Goal: Task Accomplishment & Management: Use online tool/utility

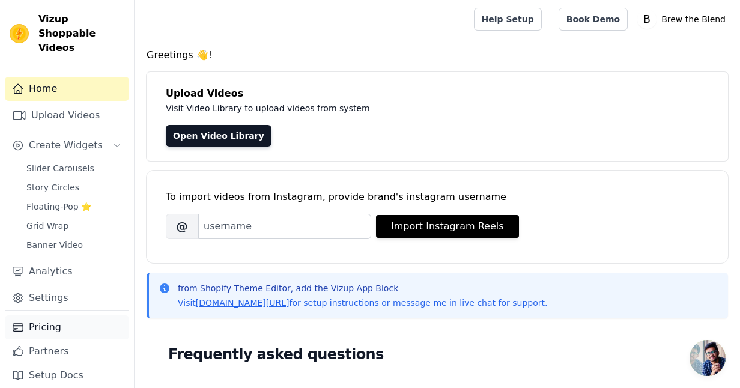
click at [52, 321] on link "Pricing" at bounding box center [67, 327] width 124 height 24
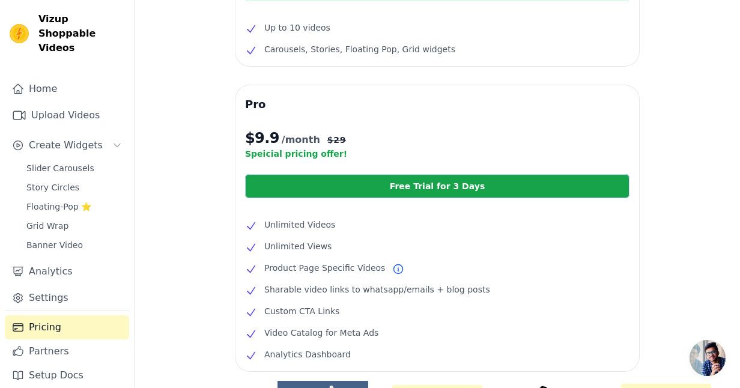
scroll to position [156, 0]
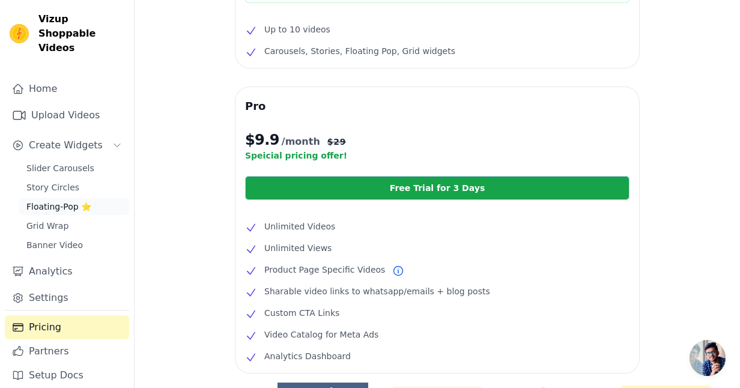
click at [64, 201] on span "Floating-Pop ⭐" at bounding box center [58, 207] width 65 height 12
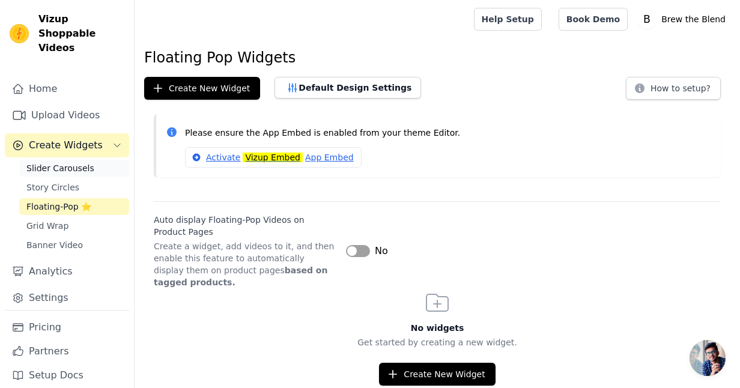
click at [59, 162] on span "Slider Carousels" at bounding box center [60, 168] width 68 height 12
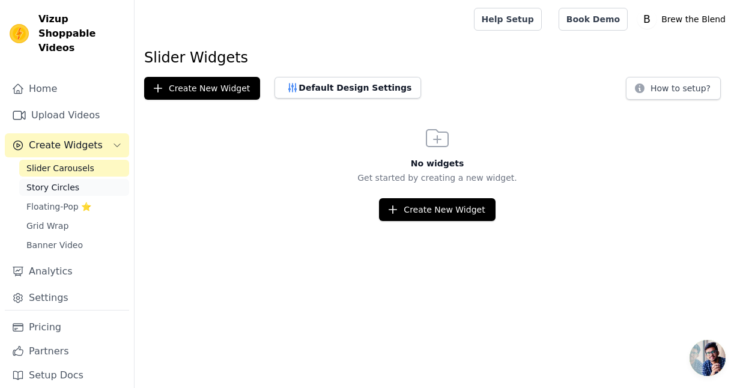
click at [62, 181] on span "Story Circles" at bounding box center [52, 187] width 53 height 12
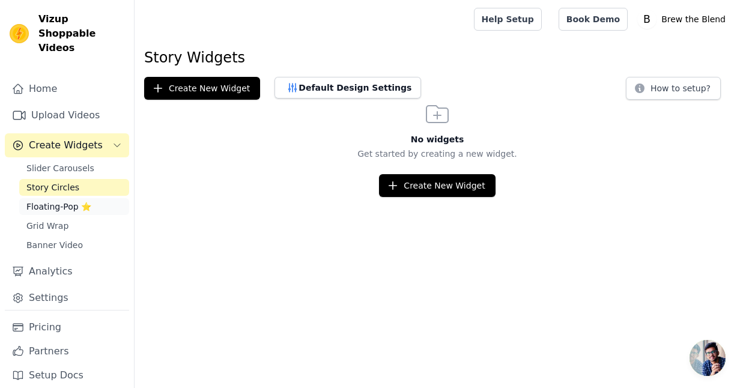
click at [63, 201] on span "Floating-Pop ⭐" at bounding box center [58, 207] width 65 height 12
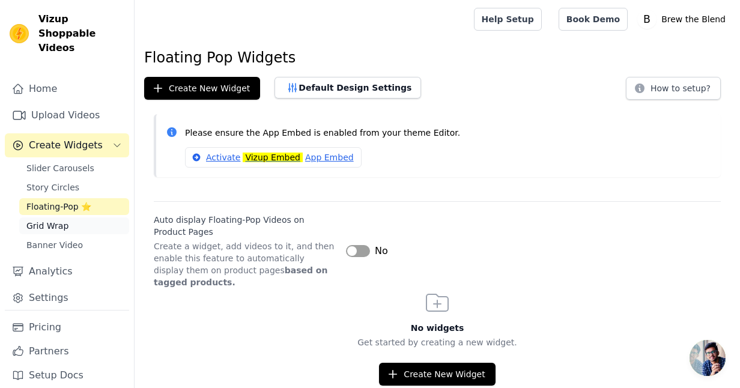
click at [52, 220] on span "Grid Wrap" at bounding box center [47, 226] width 42 height 12
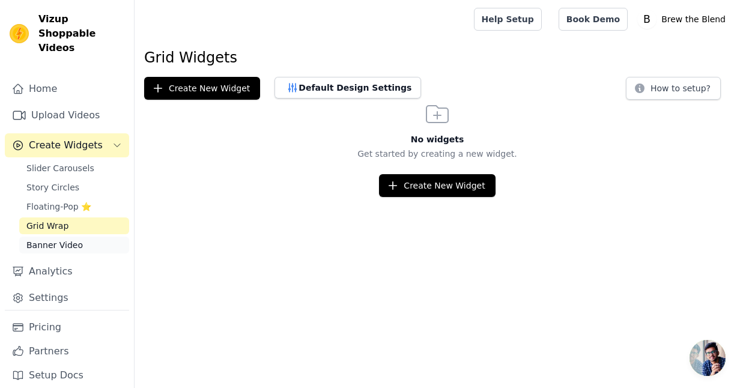
click at [56, 239] on span "Banner Video" at bounding box center [54, 245] width 56 height 12
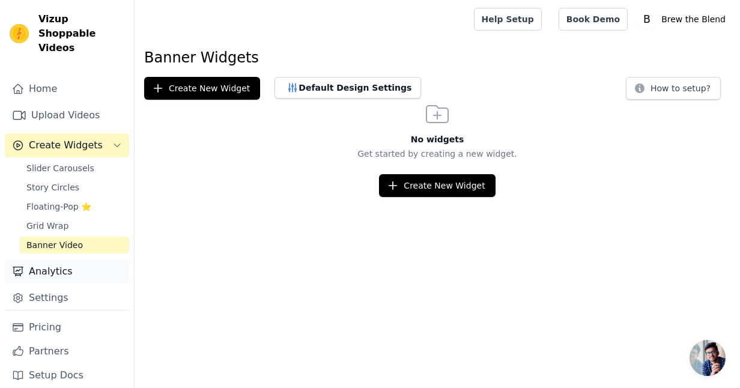
click at [55, 262] on link "Analytics" at bounding box center [67, 271] width 124 height 24
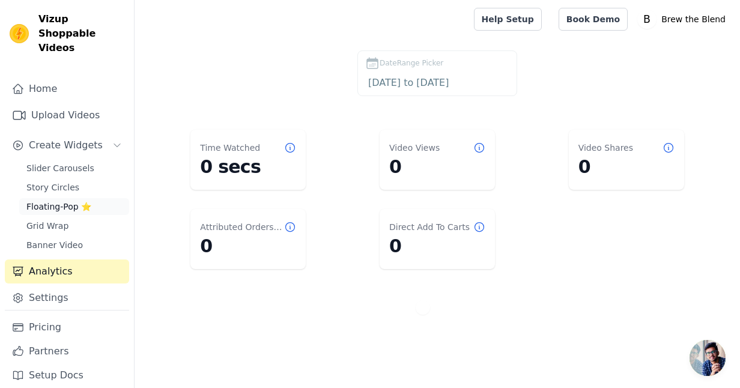
click at [55, 201] on span "Floating-Pop ⭐" at bounding box center [58, 207] width 65 height 12
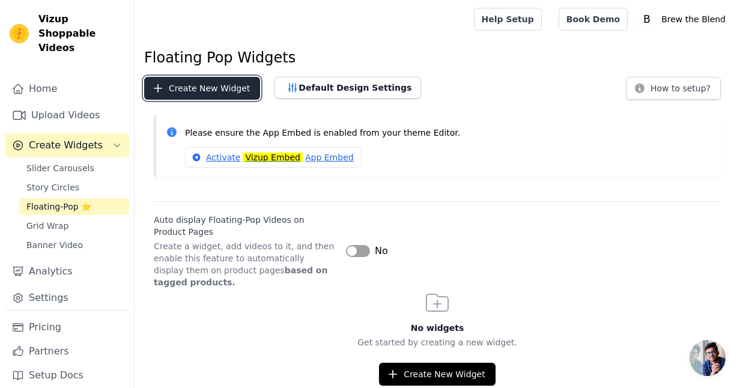
click at [193, 90] on button "Create New Widget" at bounding box center [202, 88] width 116 height 23
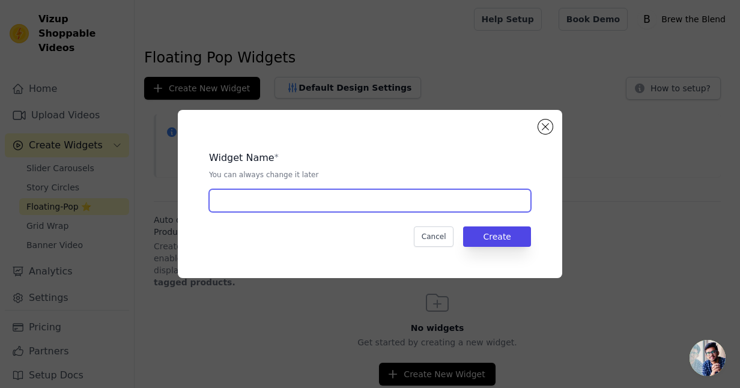
click at [294, 194] on input "text" at bounding box center [370, 200] width 322 height 23
type input "Spook Me Up"
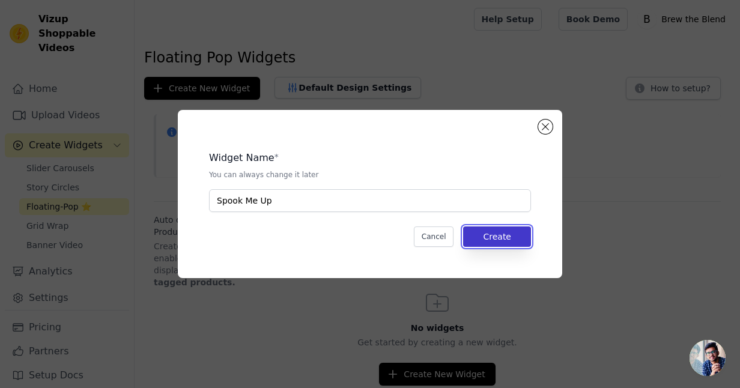
click at [511, 236] on button "Create" at bounding box center [497, 236] width 68 height 20
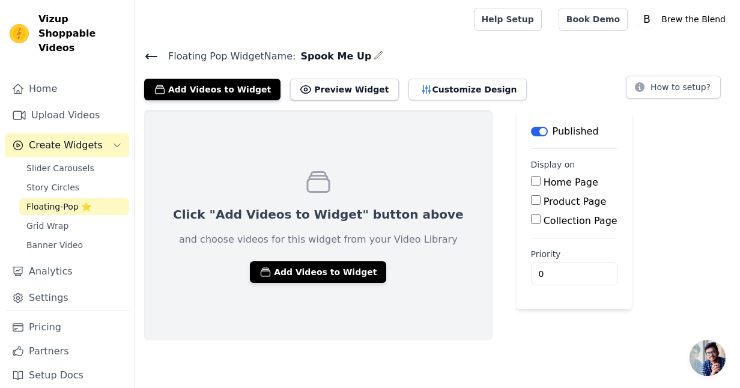
click at [531, 181] on input "Home Page" at bounding box center [536, 181] width 10 height 10
checkbox input "true"
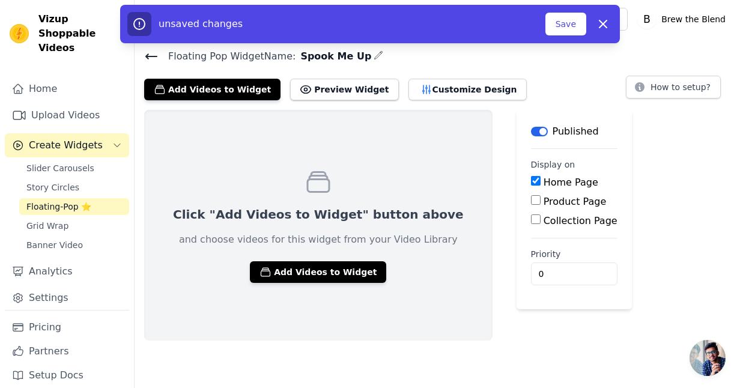
click at [531, 200] on input "Product Page" at bounding box center [536, 200] width 10 height 10
checkbox input "true"
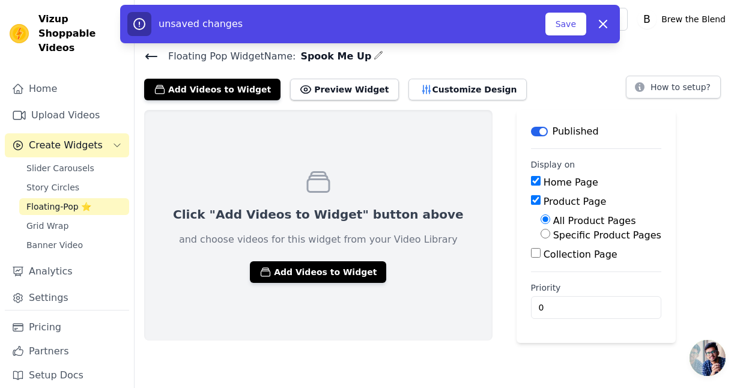
click at [541, 234] on input "Specific Product Pages" at bounding box center [546, 234] width 10 height 10
radio input "true"
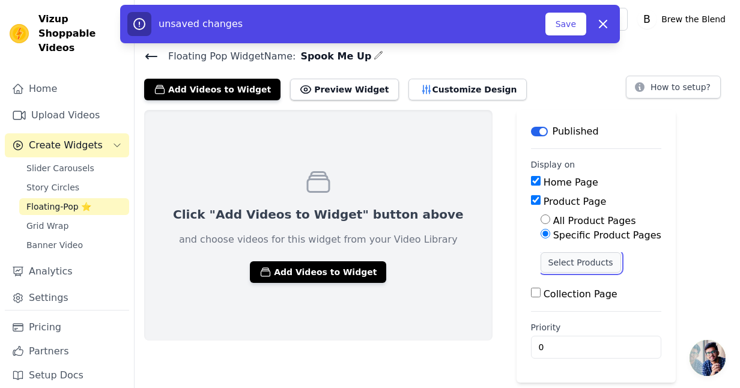
click at [541, 262] on button "Select Products" at bounding box center [581, 262] width 80 height 20
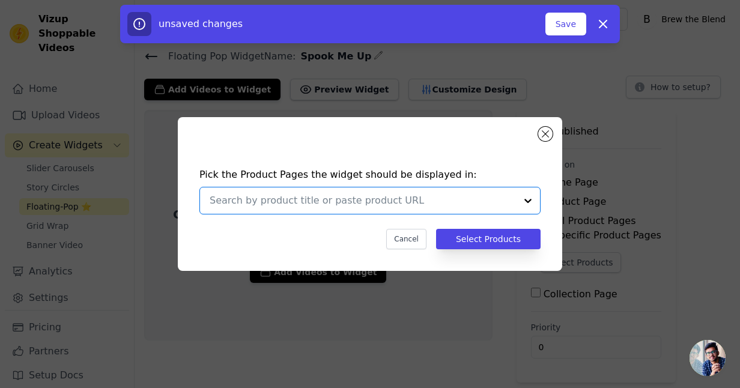
click at [292, 199] on input "text" at bounding box center [363, 200] width 306 height 14
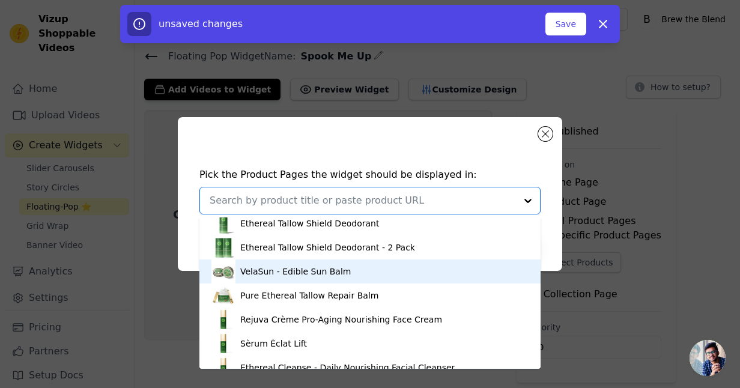
scroll to position [981, 0]
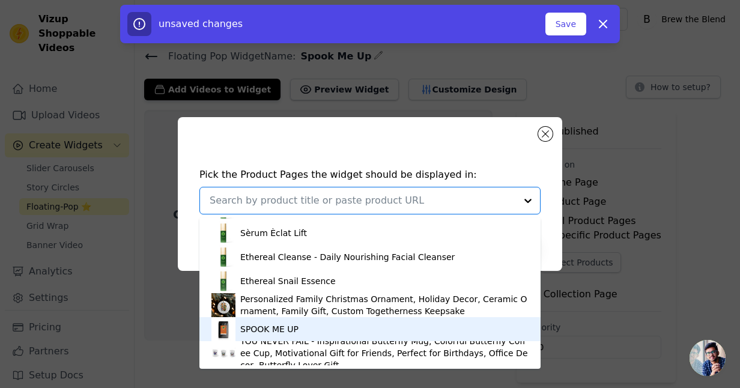
click at [281, 330] on div "SPOOK ME UP" at bounding box center [269, 329] width 58 height 12
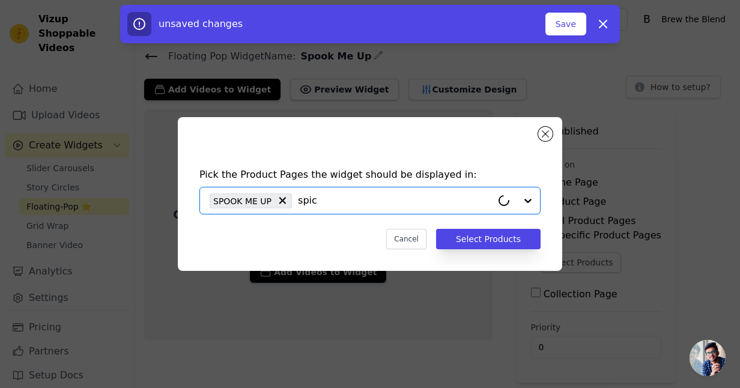
type input "spice"
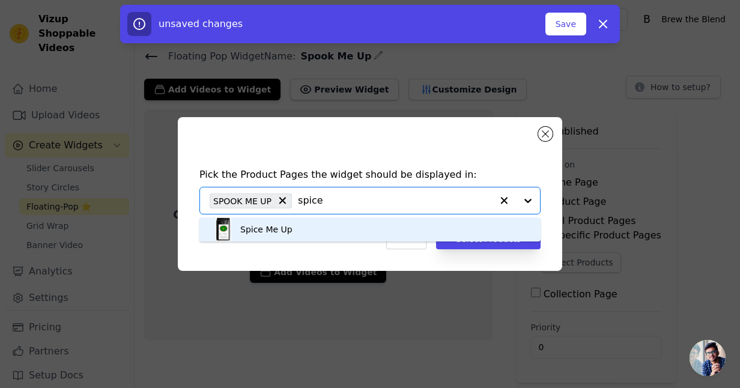
click at [277, 228] on div "Spice Me Up" at bounding box center [266, 229] width 52 height 12
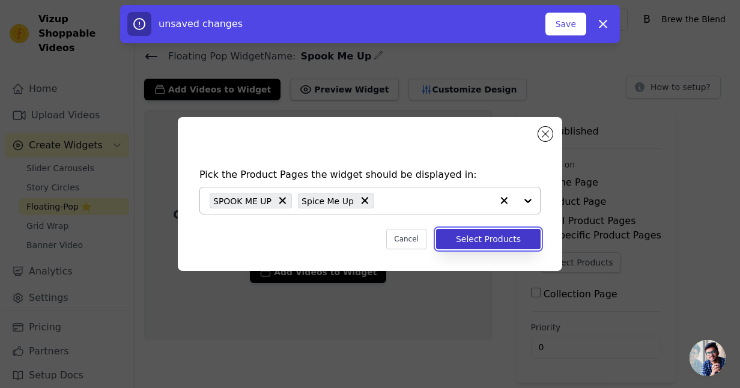
click at [488, 241] on button "Select Products" at bounding box center [488, 239] width 105 height 20
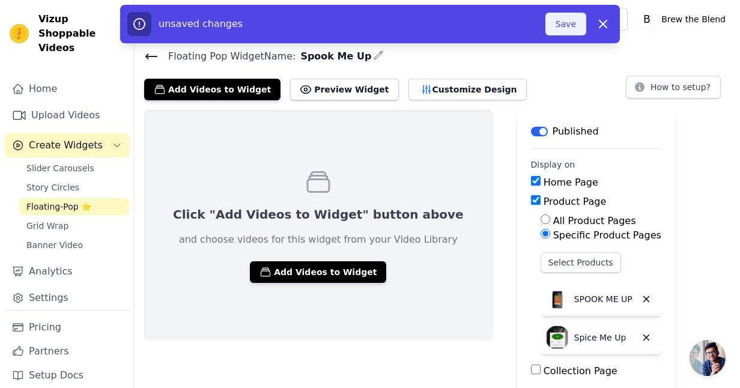
click at [562, 29] on button "Save" at bounding box center [565, 24] width 41 height 23
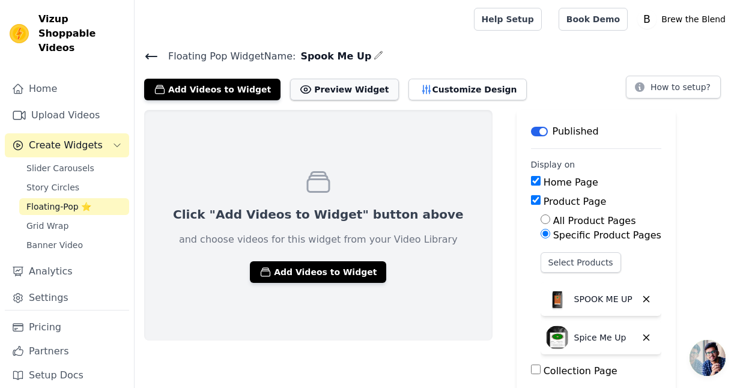
click at [324, 96] on button "Preview Widget" at bounding box center [344, 90] width 108 height 22
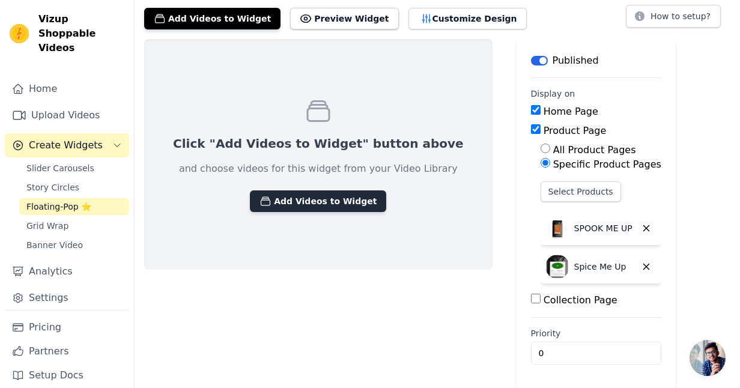
click at [314, 204] on button "Add Videos to Widget" at bounding box center [318, 201] width 136 height 22
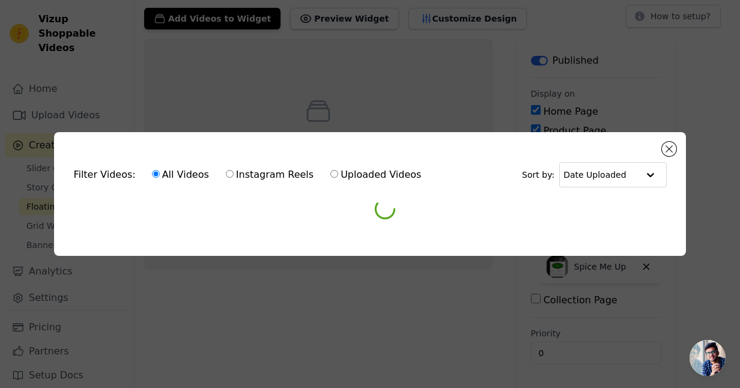
scroll to position [0, 0]
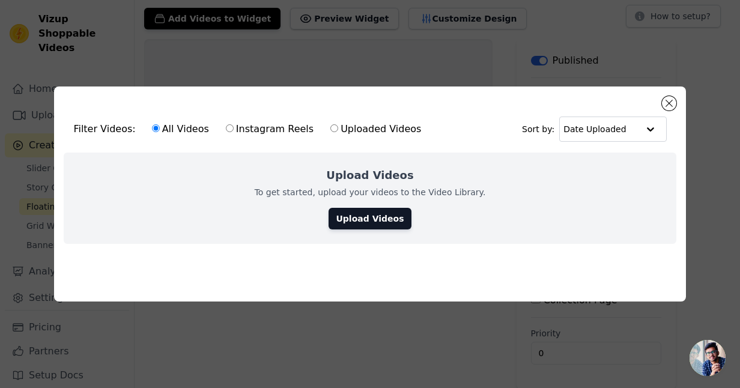
click at [330, 129] on input "Uploaded Videos" at bounding box center [334, 128] width 8 height 8
radio input "true"
click at [635, 128] on input "text" at bounding box center [600, 129] width 74 height 24
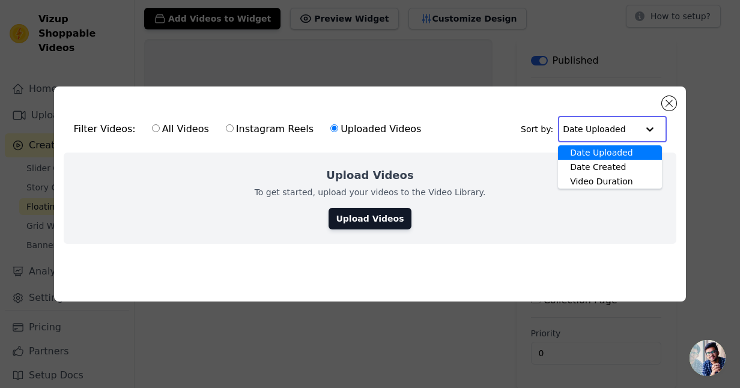
click at [635, 128] on input "text" at bounding box center [600, 129] width 74 height 24
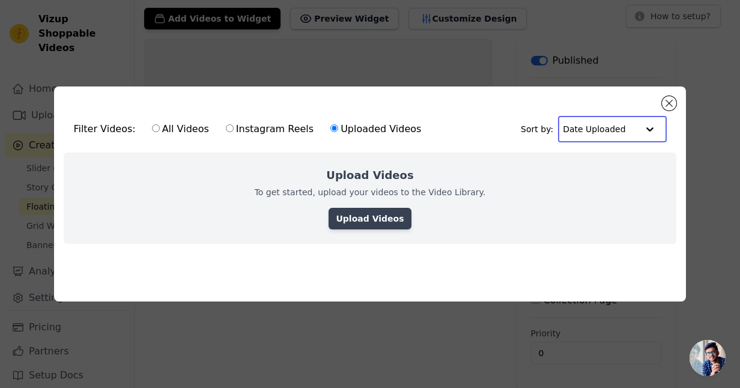
click at [385, 217] on link "Upload Videos" at bounding box center [370, 219] width 82 height 22
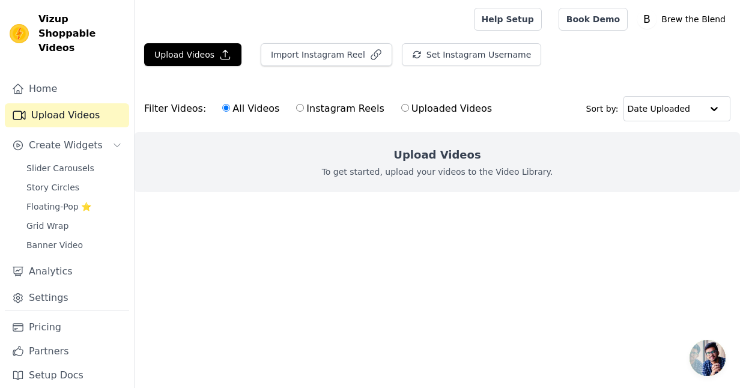
click at [446, 108] on label "Uploaded Videos" at bounding box center [447, 109] width 92 height 16
click at [409, 108] on input "Uploaded Videos" at bounding box center [405, 108] width 8 height 8
radio input "true"
click at [202, 53] on button "Upload Videos" at bounding box center [192, 54] width 97 height 23
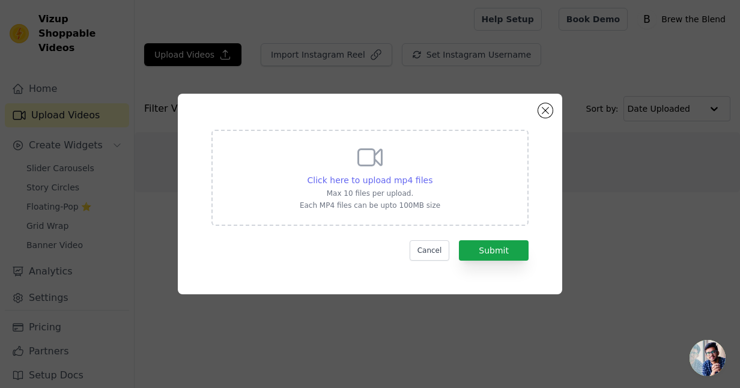
click at [352, 181] on span "Click here to upload mp4 files" at bounding box center [371, 180] width 126 height 10
click at [432, 174] on input "Click here to upload mp4 files Max 10 files per upload. Each MP4 files can be u…" at bounding box center [432, 174] width 1 height 1
type input "C:\fakepath\Spook Me Up V1:5 - Video 8 - 29-Sept-2025.mp4"
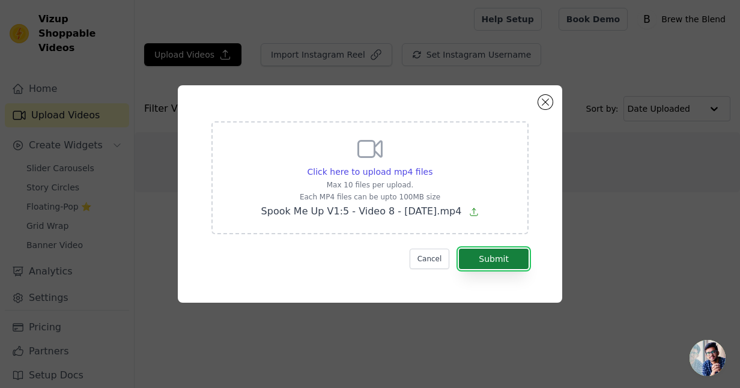
click at [497, 260] on button "Submit" at bounding box center [494, 259] width 70 height 20
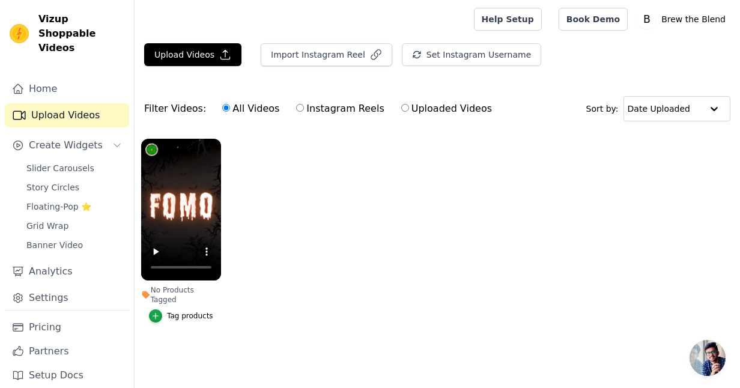
click at [185, 311] on div "Tag products" at bounding box center [190, 316] width 46 height 10
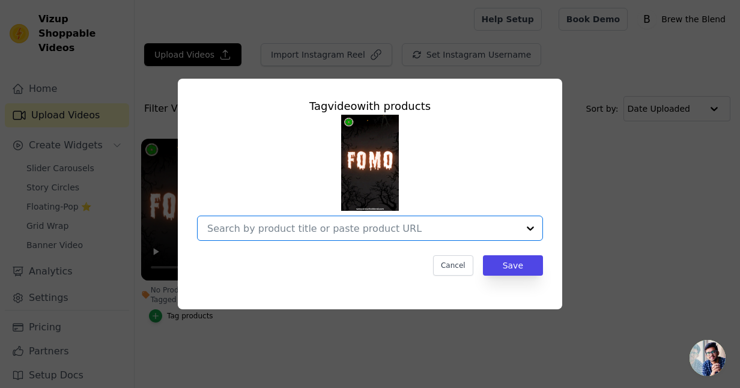
click at [344, 231] on input "No Products Tagged Tag video with products Option undefined, selected. Select i…" at bounding box center [362, 228] width 311 height 11
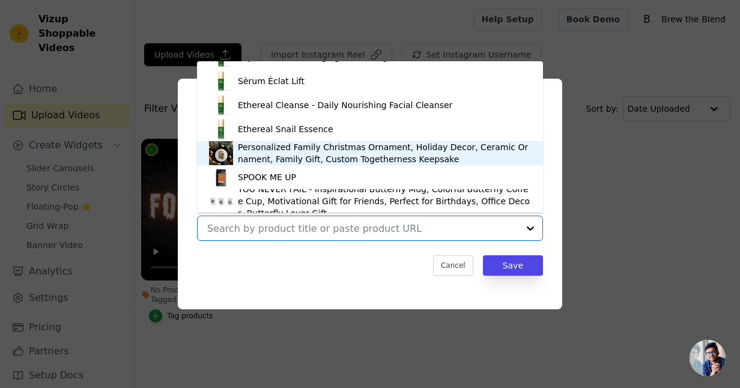
scroll to position [978, 0]
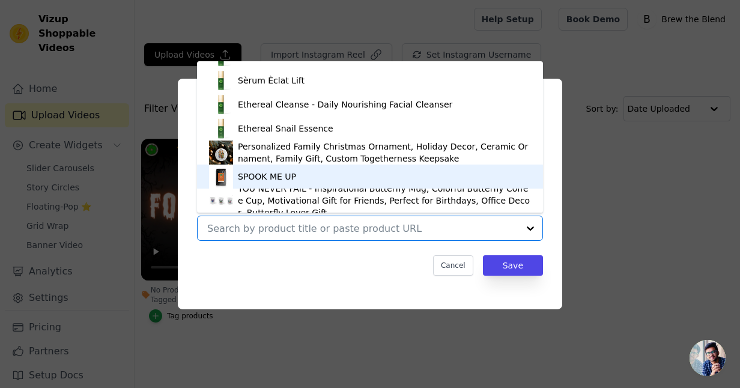
click at [283, 177] on div "SPOOK ME UP" at bounding box center [267, 177] width 58 height 12
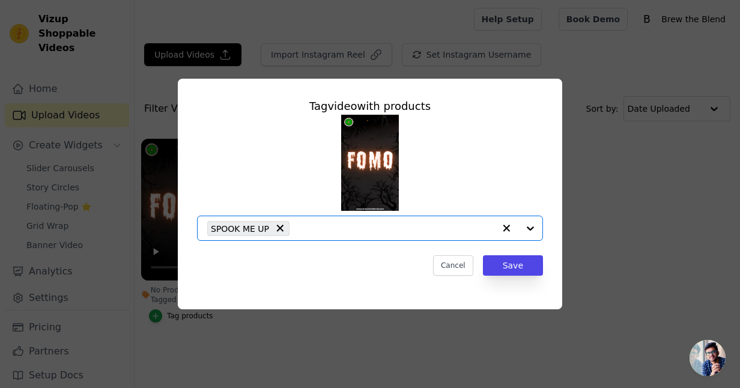
click at [341, 226] on input "No Products Tagged Tag video with products Option SPOOK ME UP, selected. Select…" at bounding box center [395, 228] width 199 height 11
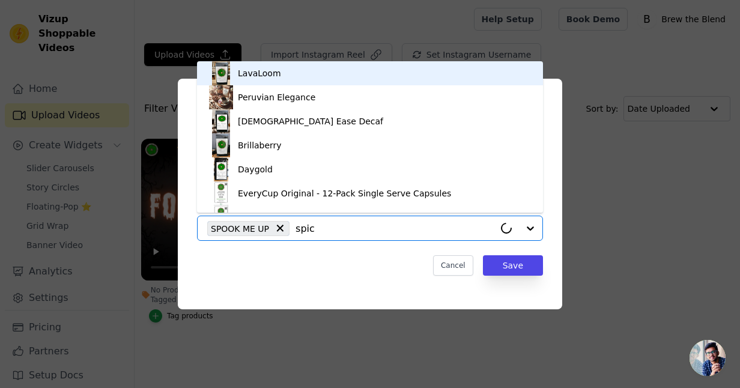
type input "spice"
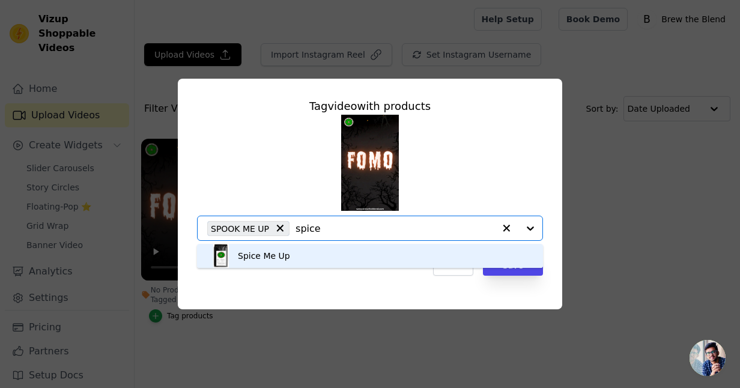
click at [299, 253] on div "Spice Me Up" at bounding box center [370, 256] width 322 height 24
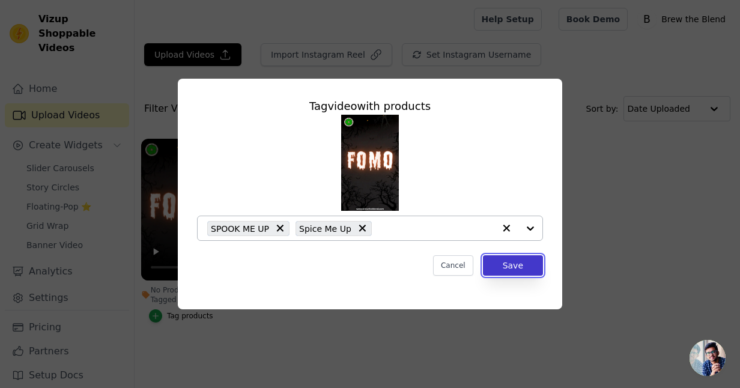
click at [514, 265] on button "Save" at bounding box center [513, 265] width 60 height 20
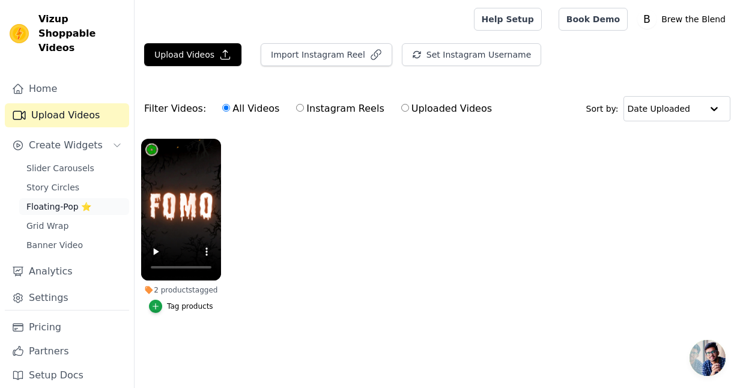
click at [62, 201] on span "Floating-Pop ⭐" at bounding box center [58, 207] width 65 height 12
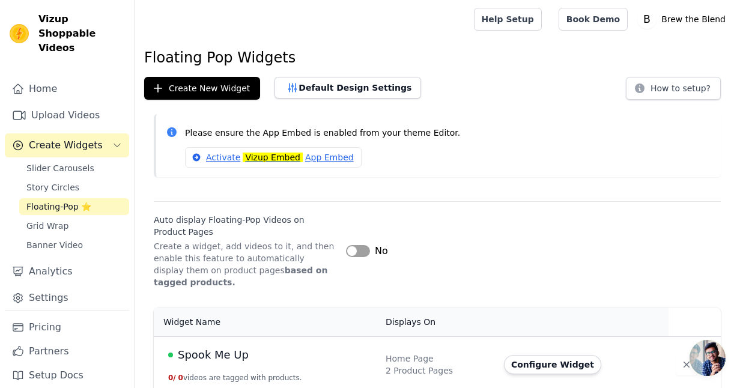
scroll to position [9, 0]
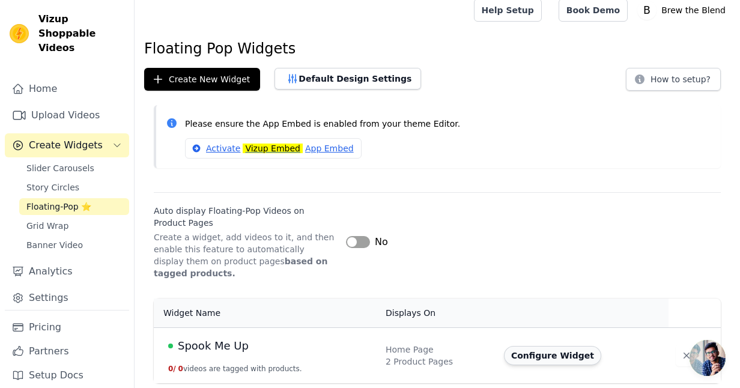
click at [547, 356] on button "Configure Widget" at bounding box center [552, 355] width 97 height 19
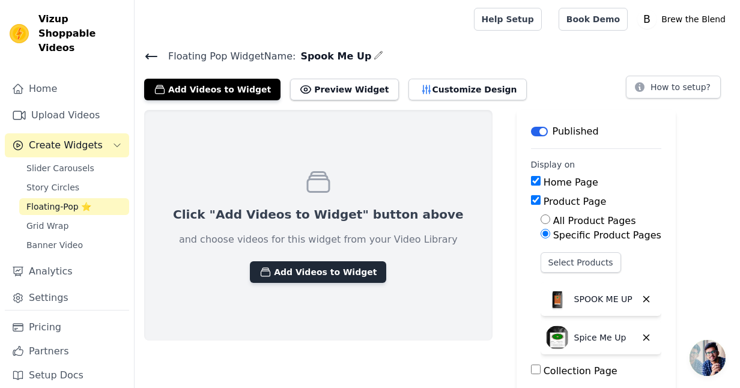
click at [335, 270] on button "Add Videos to Widget" at bounding box center [318, 272] width 136 height 22
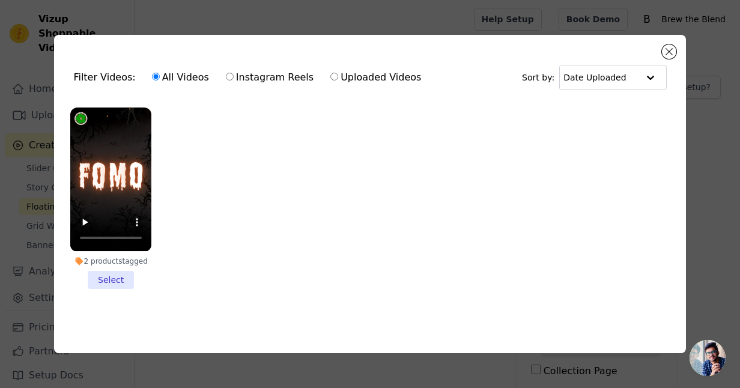
click at [123, 282] on li "2 products tagged Select" at bounding box center [110, 198] width 81 height 181
click at [0, 0] on input "2 products tagged Select" at bounding box center [0, 0] width 0 height 0
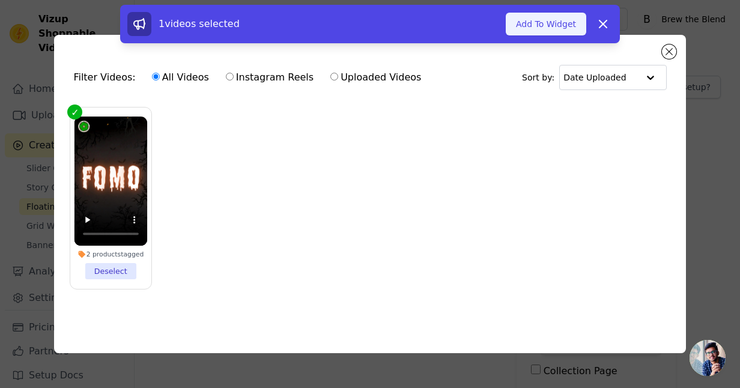
click at [528, 26] on button "Add To Widget" at bounding box center [546, 24] width 80 height 23
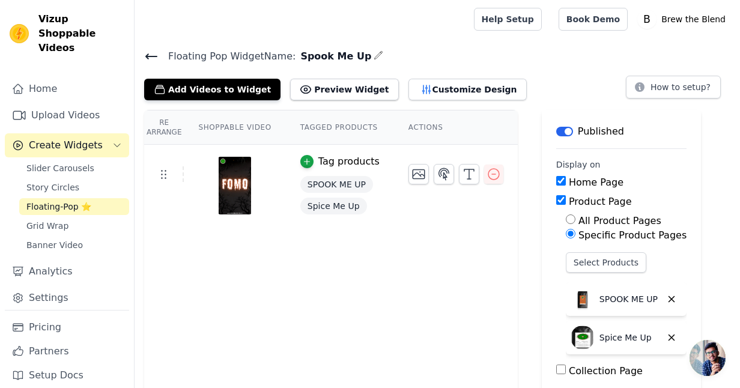
click at [557, 181] on input "Home Page" at bounding box center [561, 181] width 10 height 10
checkbox input "false"
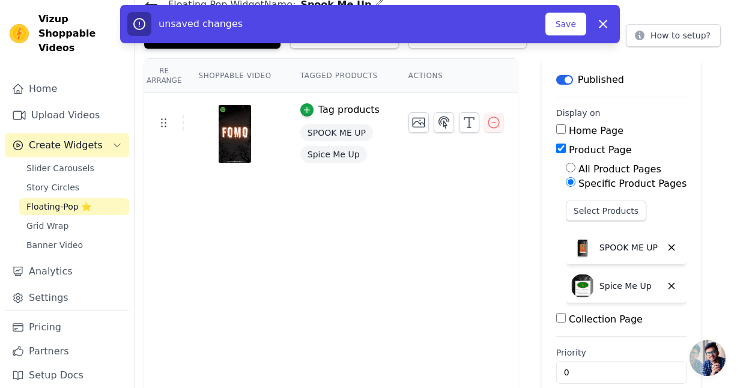
scroll to position [71, 0]
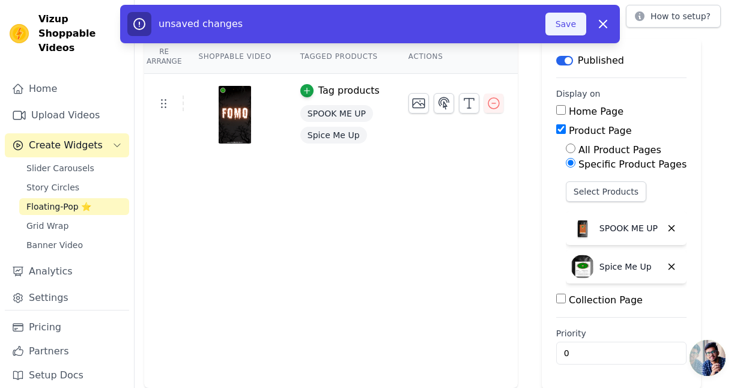
click at [569, 24] on button "Save" at bounding box center [565, 24] width 41 height 23
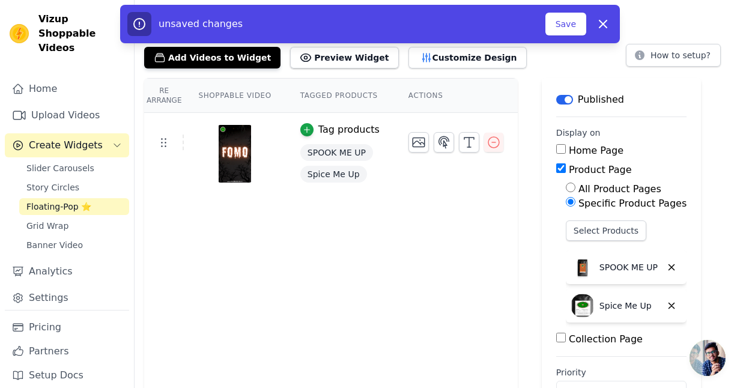
scroll to position [23, 0]
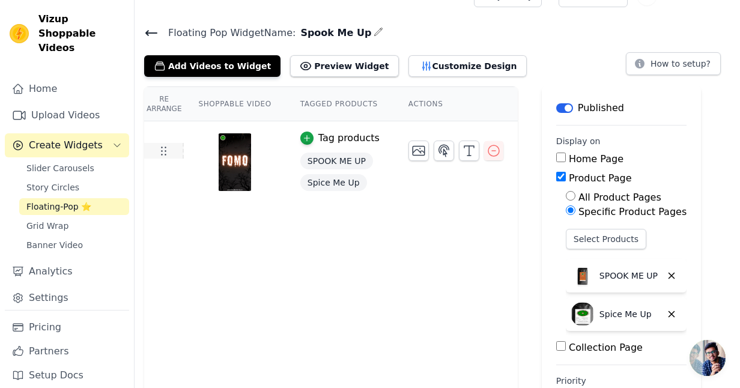
click at [163, 154] on icon at bounding box center [163, 151] width 14 height 14
click at [437, 69] on button "Customize Design" at bounding box center [467, 66] width 118 height 22
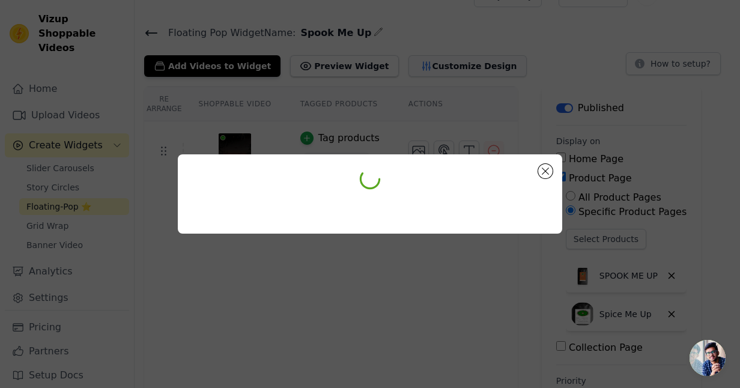
scroll to position [0, 0]
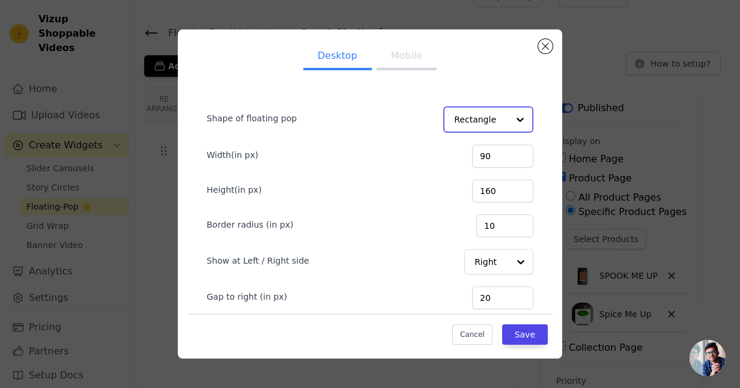
click at [517, 115] on div at bounding box center [520, 120] width 24 height 24
click at [518, 115] on div at bounding box center [520, 120] width 24 height 24
click at [493, 151] on div "Rectangle" at bounding box center [486, 148] width 87 height 25
click at [520, 153] on input "100" at bounding box center [502, 155] width 61 height 23
click at [520, 151] on input "101" at bounding box center [502, 155] width 61 height 23
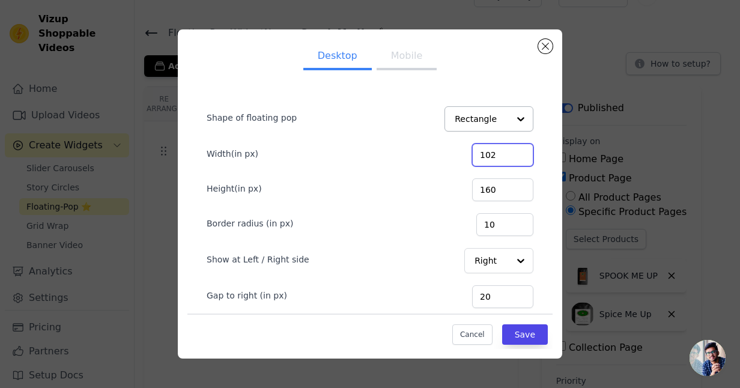
click at [520, 151] on input "102" at bounding box center [502, 155] width 61 height 23
click at [520, 151] on input "103" at bounding box center [502, 155] width 61 height 23
click at [520, 151] on input "104" at bounding box center [502, 155] width 61 height 23
click at [520, 151] on input "105" at bounding box center [502, 155] width 61 height 23
click at [520, 151] on input "106" at bounding box center [502, 155] width 61 height 23
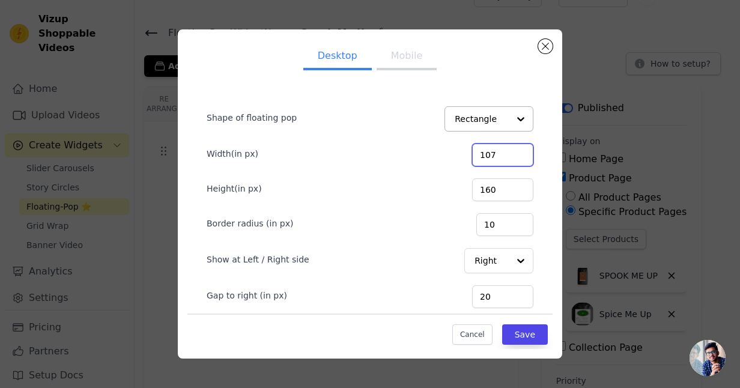
click at [520, 151] on input "107" at bounding box center [502, 155] width 61 height 23
click at [520, 151] on input "108" at bounding box center [502, 155] width 61 height 23
click at [520, 151] on input "109" at bounding box center [502, 155] width 61 height 23
type input "110"
click at [520, 151] on input "110" at bounding box center [502, 155] width 61 height 23
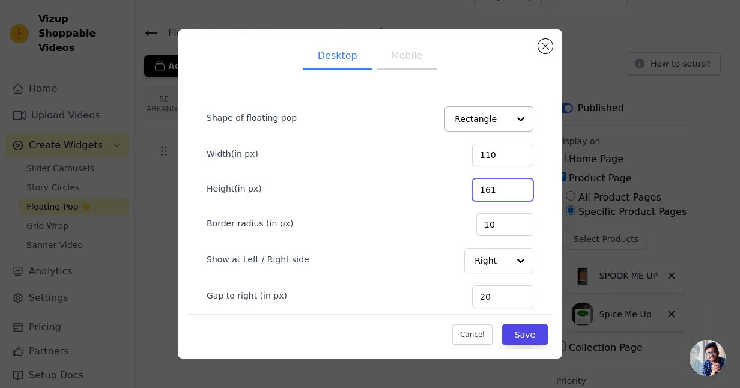
click at [522, 184] on input "161" at bounding box center [502, 189] width 61 height 23
click at [522, 184] on input "162" at bounding box center [502, 189] width 61 height 23
click at [522, 184] on input "163" at bounding box center [502, 189] width 61 height 23
click at [522, 184] on input "164" at bounding box center [502, 189] width 61 height 23
click at [522, 184] on input "165" at bounding box center [502, 189] width 61 height 23
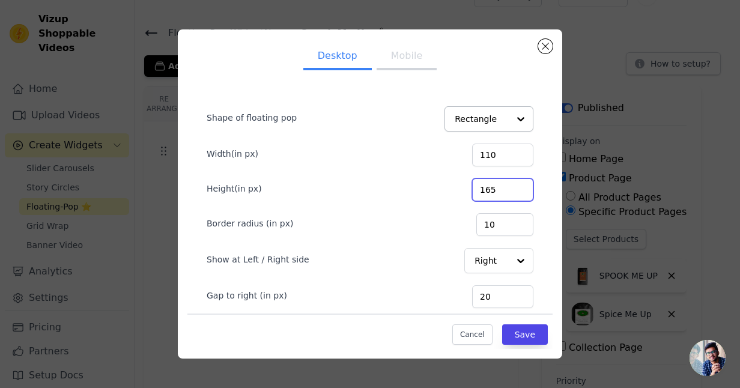
drag, startPoint x: 509, startPoint y: 189, endPoint x: 476, endPoint y: 189, distance: 33.0
click at [476, 189] on div "Height(in px) 165" at bounding box center [370, 188] width 327 height 25
type input "200"
drag, startPoint x: 514, startPoint y: 225, endPoint x: 481, endPoint y: 224, distance: 32.4
click at [482, 225] on div "Border radius (in px) 10" at bounding box center [370, 223] width 327 height 25
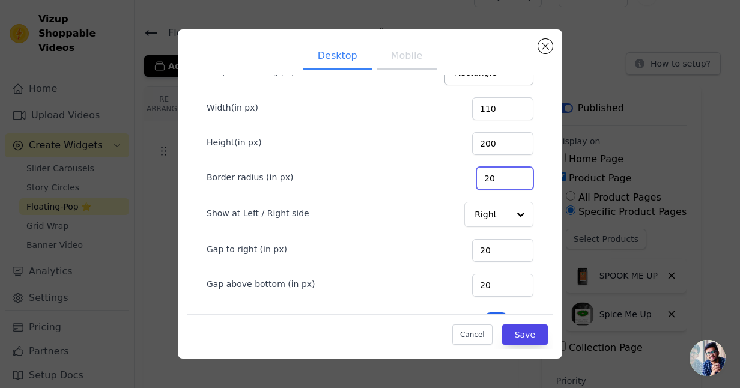
scroll to position [52, 0]
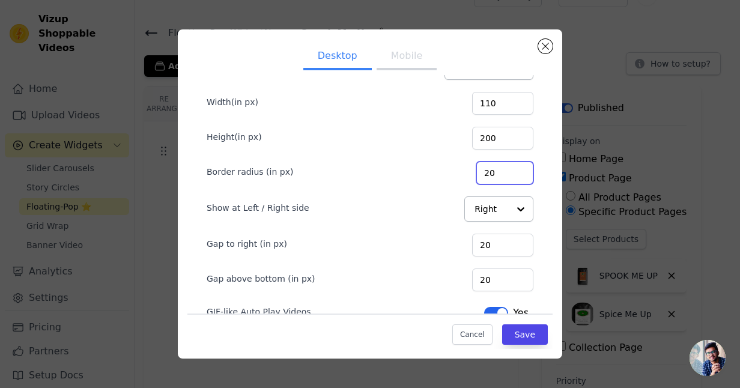
type input "20"
click at [520, 208] on div at bounding box center [520, 210] width 24 height 24
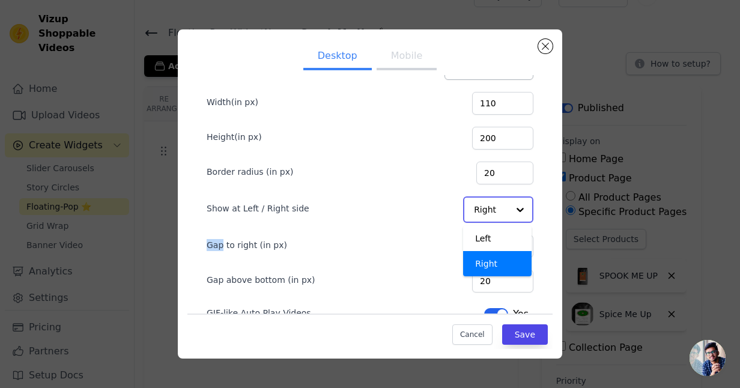
click at [520, 208] on div at bounding box center [520, 210] width 24 height 24
click at [487, 263] on div "Right" at bounding box center [497, 263] width 68 height 25
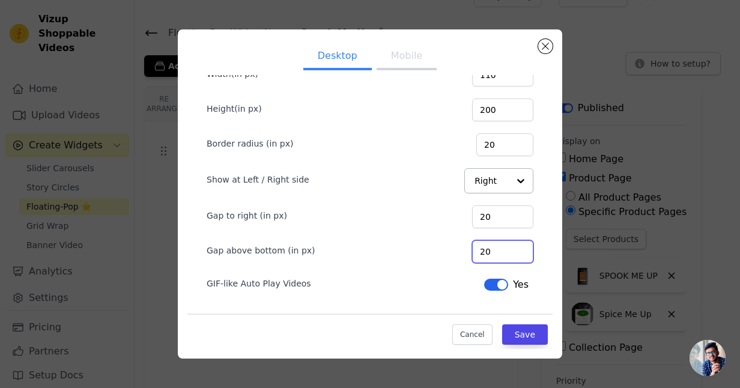
scroll to position [80, 0]
drag, startPoint x: 506, startPoint y: 253, endPoint x: 471, endPoint y: 252, distance: 34.9
click at [471, 252] on div "Gap above bottom (in px) 20" at bounding box center [370, 250] width 327 height 25
type input "30"
click at [401, 331] on div "Cancel Save" at bounding box center [369, 331] width 365 height 36
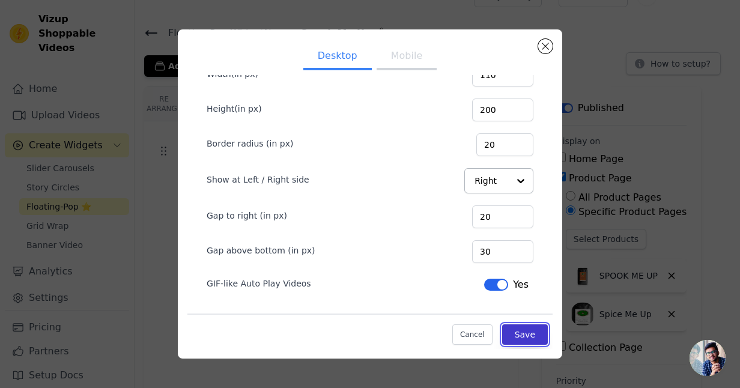
click at [533, 335] on button "Save" at bounding box center [525, 334] width 46 height 20
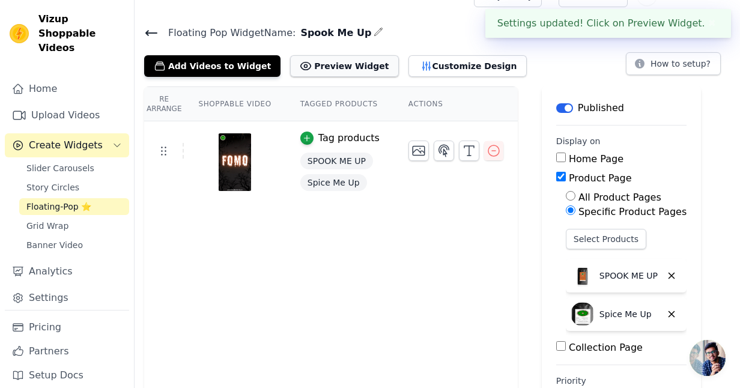
click at [333, 63] on button "Preview Widget" at bounding box center [344, 66] width 108 height 22
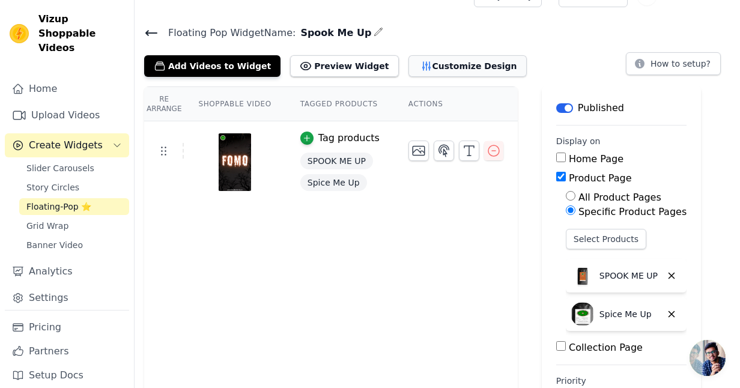
click at [465, 70] on button "Customize Design" at bounding box center [467, 66] width 118 height 22
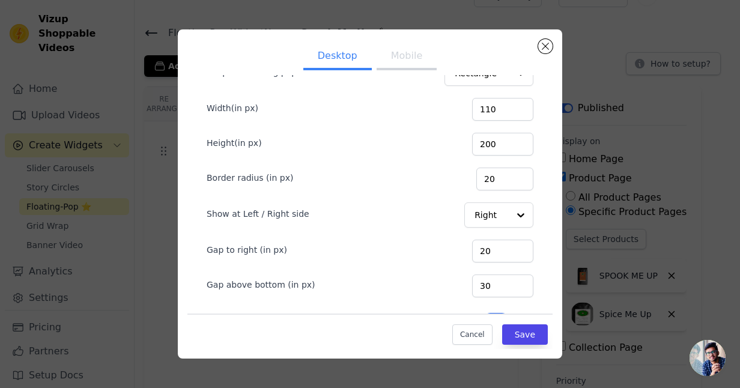
scroll to position [80, 0]
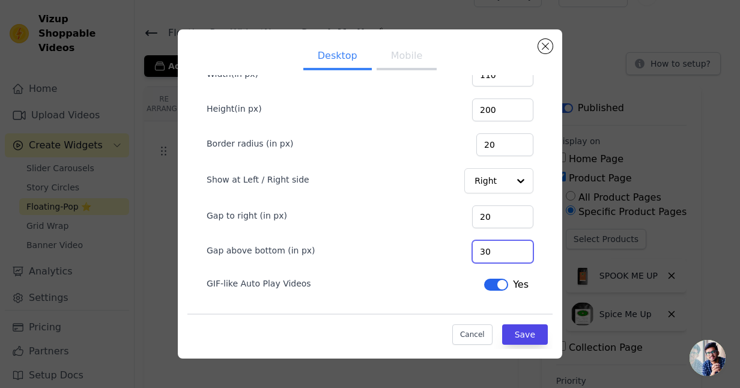
drag, startPoint x: 506, startPoint y: 250, endPoint x: 474, endPoint y: 252, distance: 31.9
click at [474, 252] on div "Gap above bottom (in px) 30" at bounding box center [370, 250] width 327 height 25
type input "50"
click at [369, 330] on div "Cancel Save" at bounding box center [369, 331] width 365 height 36
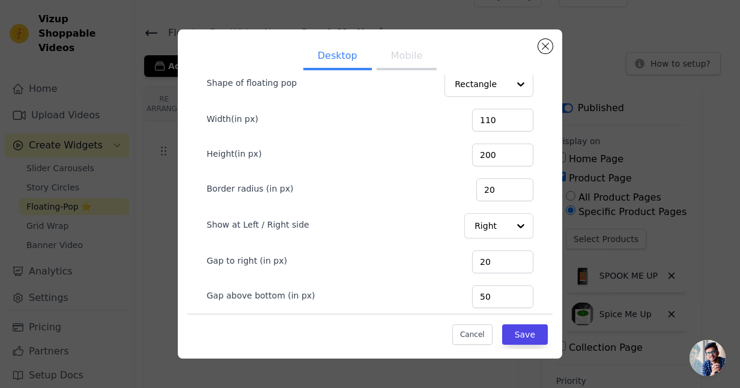
scroll to position [0, 0]
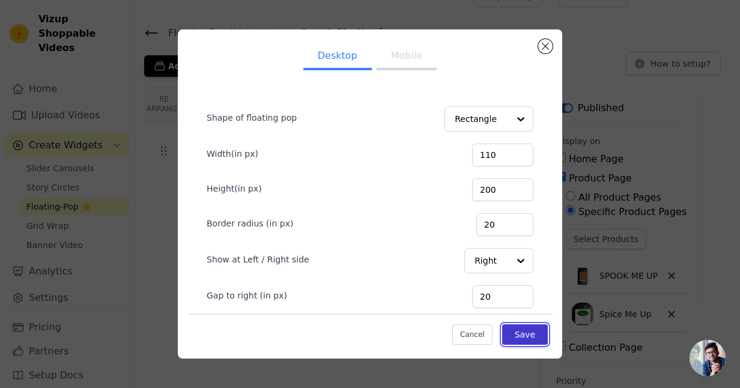
click at [529, 332] on button "Save" at bounding box center [525, 334] width 46 height 20
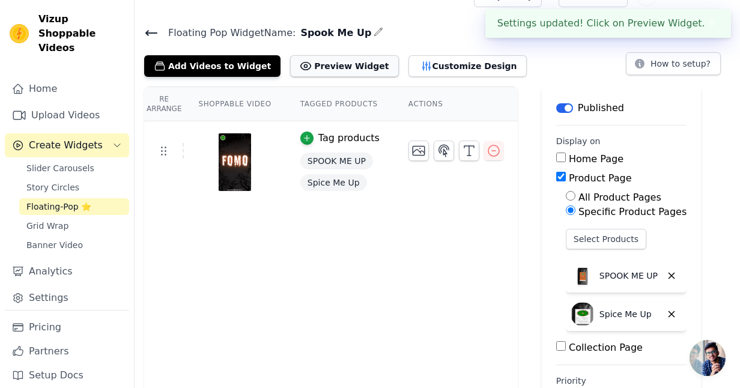
click at [335, 64] on button "Preview Widget" at bounding box center [344, 66] width 108 height 22
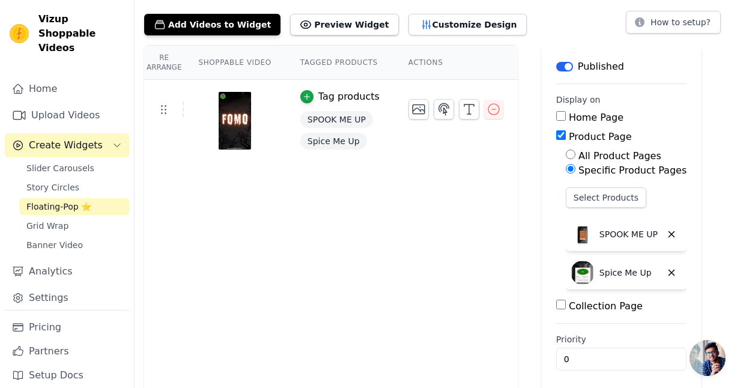
scroll to position [61, 0]
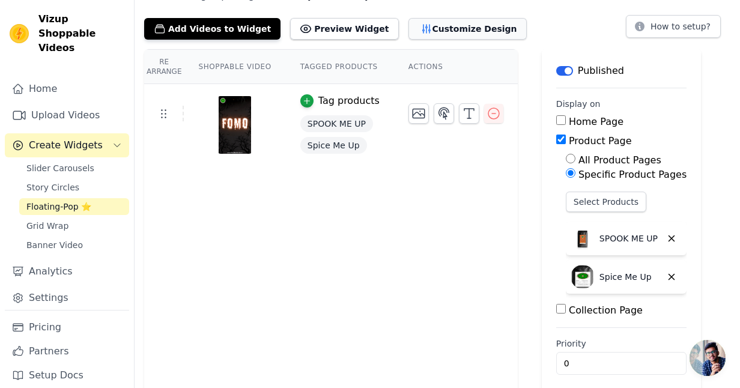
click at [433, 32] on button "Customize Design" at bounding box center [467, 29] width 118 height 22
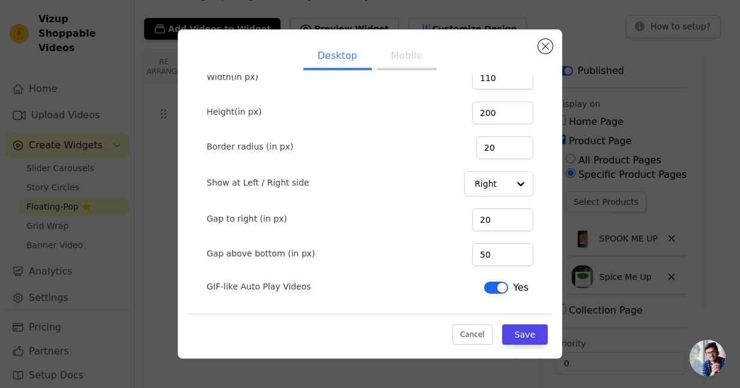
scroll to position [77, 0]
drag, startPoint x: 508, startPoint y: 146, endPoint x: 489, endPoint y: 146, distance: 18.6
click at [489, 146] on div "Border radius (in px) 20" at bounding box center [370, 145] width 327 height 25
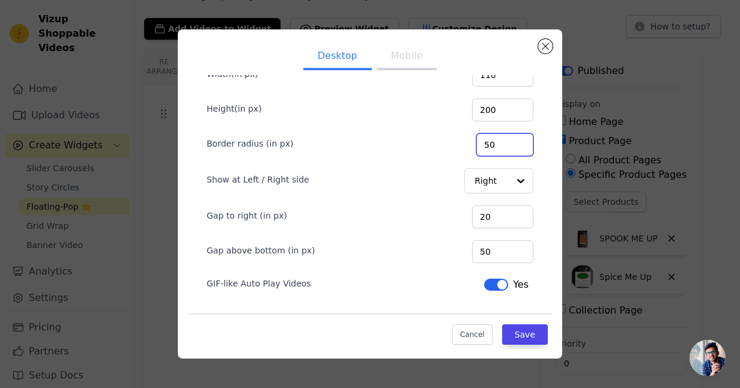
type input "50"
drag, startPoint x: 508, startPoint y: 217, endPoint x: 471, endPoint y: 217, distance: 37.2
click at [471, 217] on div "Gap to right (in px) 20" at bounding box center [370, 215] width 327 height 25
type input "50"
drag, startPoint x: 509, startPoint y: 254, endPoint x: 458, endPoint y: 254, distance: 50.5
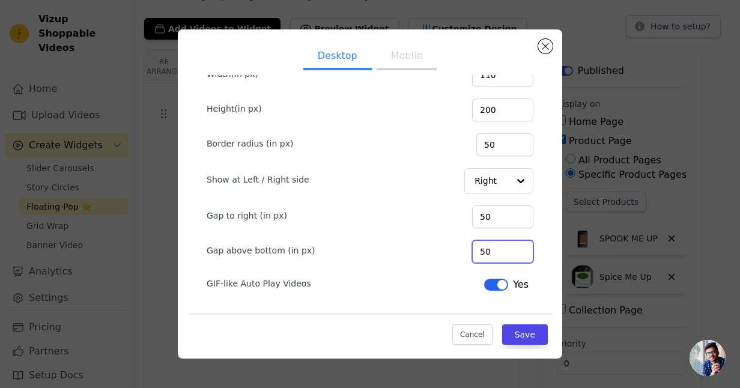
click at [458, 254] on div "Gap above bottom (in px) 50" at bounding box center [370, 250] width 327 height 25
type input "80"
click at [527, 333] on button "Save" at bounding box center [525, 334] width 46 height 20
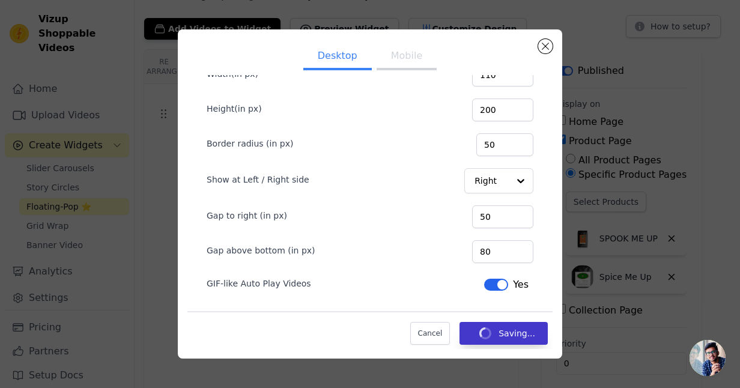
scroll to position [61, 0]
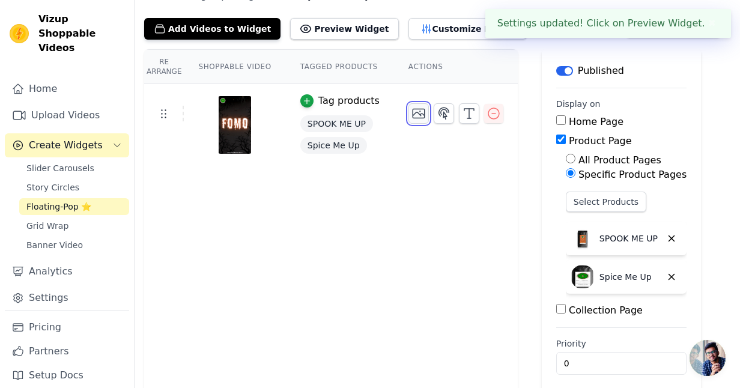
click at [416, 116] on icon "button" at bounding box center [418, 113] width 14 height 14
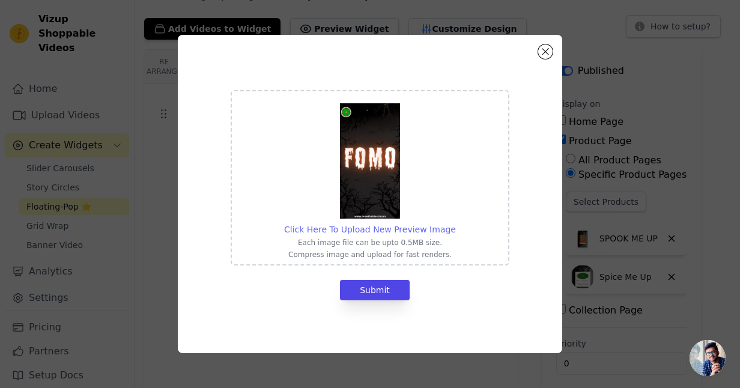
click at [384, 229] on span "Click Here To Upload New Preview Image" at bounding box center [370, 230] width 172 height 10
click at [455, 223] on input "Click Here To Upload New Preview Image Each image file can be upto 0.5MB size. …" at bounding box center [455, 223] width 1 height 1
type input "C:\fakepath\Screenshot [DATE] 3.41.24 AM.png"
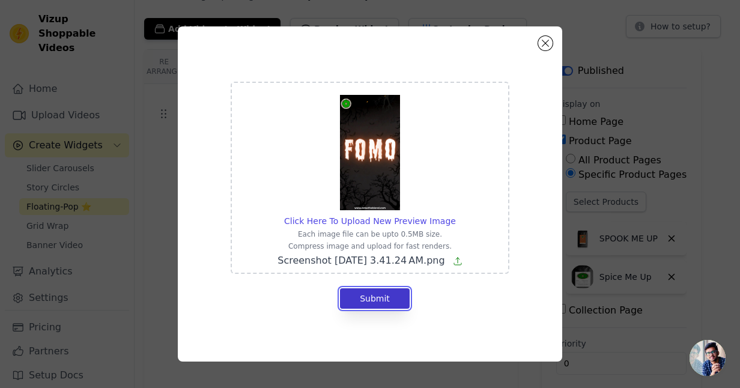
click at [375, 295] on button "Submit" at bounding box center [375, 298] width 70 height 20
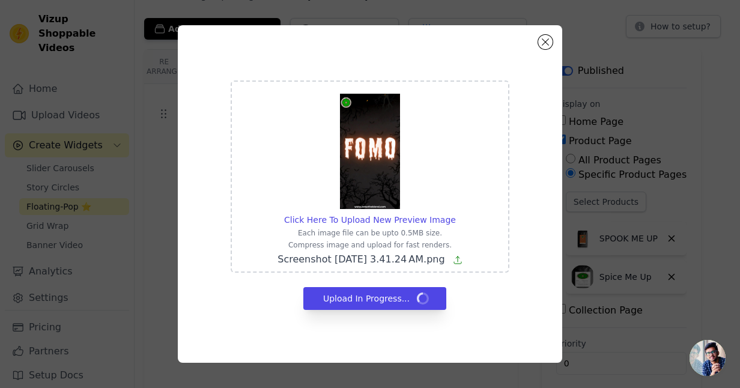
scroll to position [61, 0]
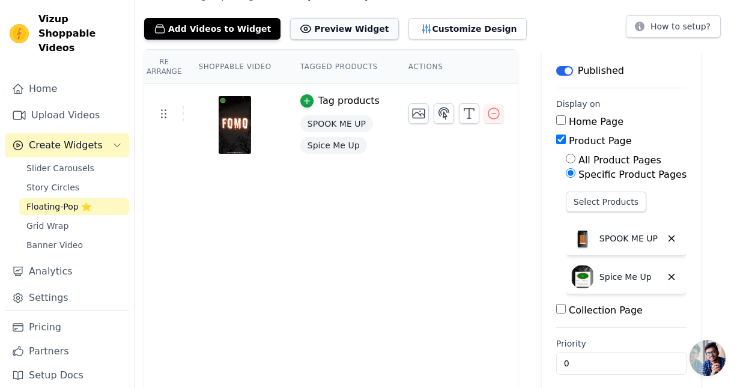
click at [339, 30] on button "Preview Widget" at bounding box center [344, 29] width 108 height 22
click at [428, 26] on button "Customize Design" at bounding box center [467, 29] width 118 height 22
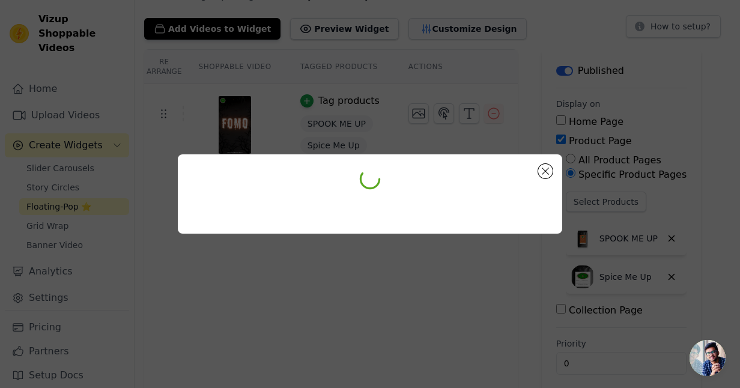
scroll to position [0, 0]
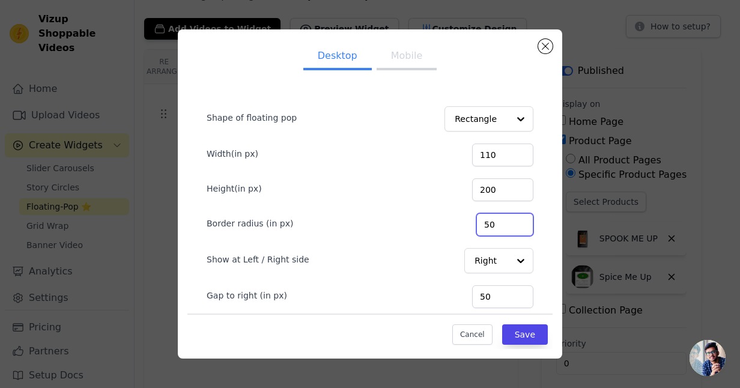
drag, startPoint x: 512, startPoint y: 226, endPoint x: 476, endPoint y: 226, distance: 36.0
click at [476, 226] on div "Border radius (in px) 50" at bounding box center [370, 223] width 327 height 25
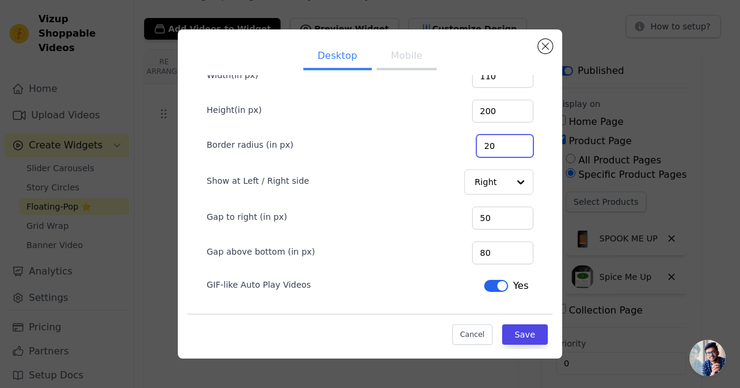
scroll to position [80, 0]
type input "20"
drag, startPoint x: 507, startPoint y: 251, endPoint x: 484, endPoint y: 251, distance: 22.8
click at [484, 251] on div "Gap above bottom (in px) 80" at bounding box center [370, 250] width 327 height 25
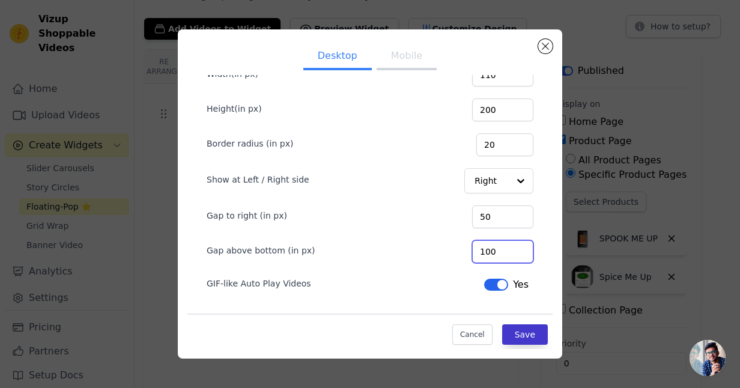
type input "100"
click at [527, 334] on button "Save" at bounding box center [525, 334] width 46 height 20
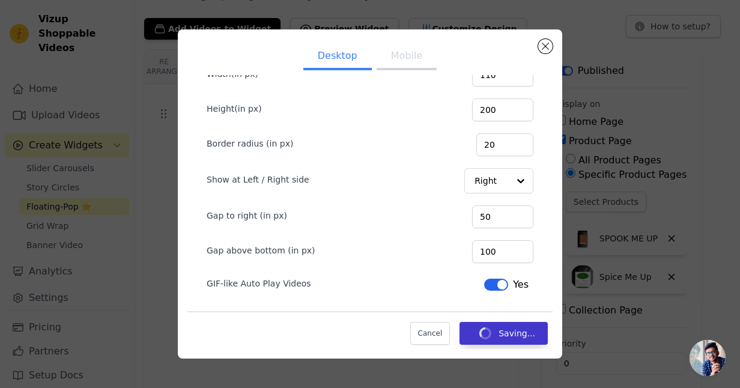
scroll to position [61, 0]
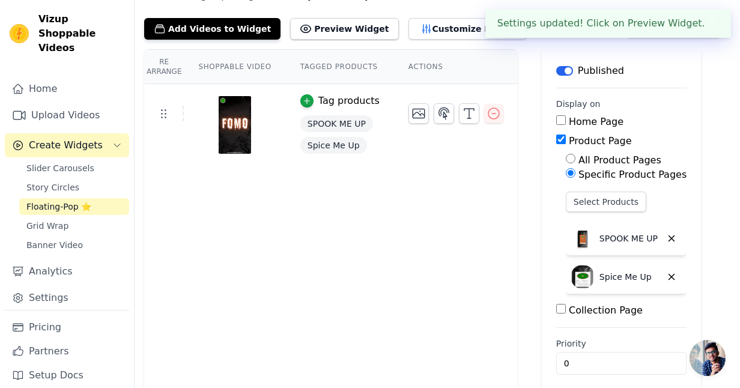
click at [646, 25] on div "Settings updated! Click on Preview Widget. ✖" at bounding box center [608, 23] width 246 height 29
click at [321, 29] on button "Preview Widget" at bounding box center [344, 29] width 108 height 22
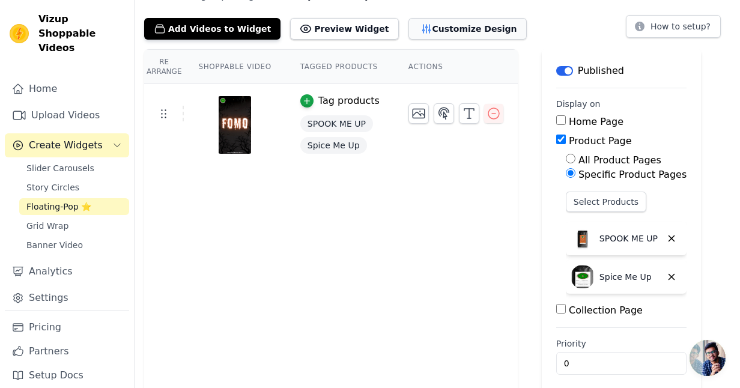
click at [430, 34] on button "Customize Design" at bounding box center [467, 29] width 118 height 22
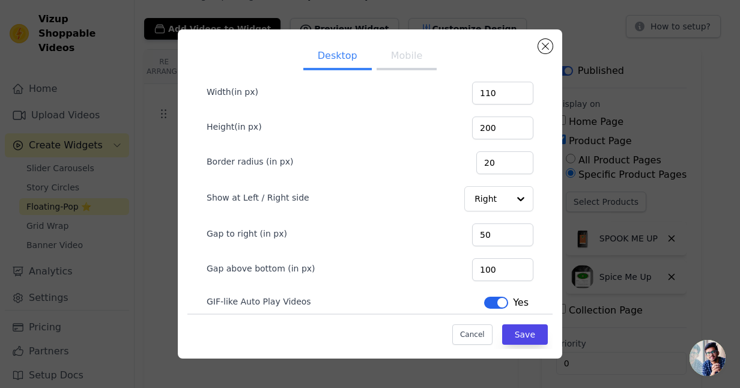
scroll to position [80, 0]
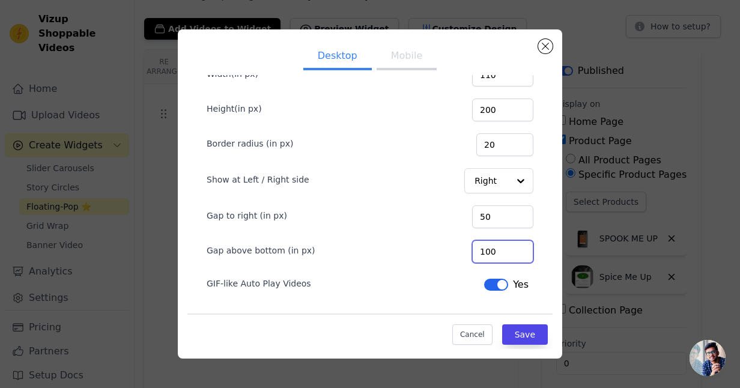
drag, startPoint x: 498, startPoint y: 252, endPoint x: 488, endPoint y: 253, distance: 10.4
click at [488, 253] on input "100" at bounding box center [502, 251] width 61 height 23
type input "200"
click at [522, 335] on button "Save" at bounding box center [525, 334] width 46 height 20
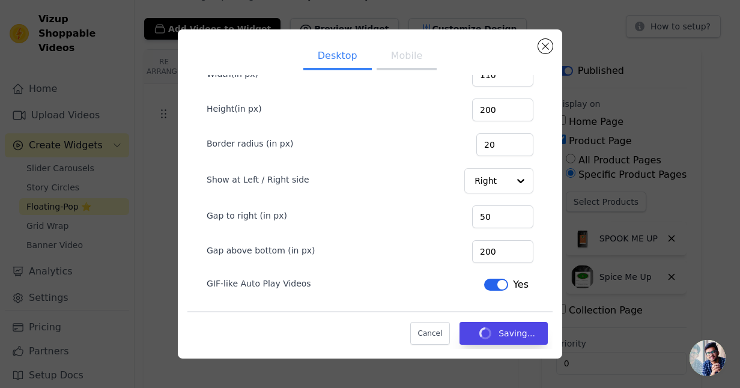
scroll to position [61, 0]
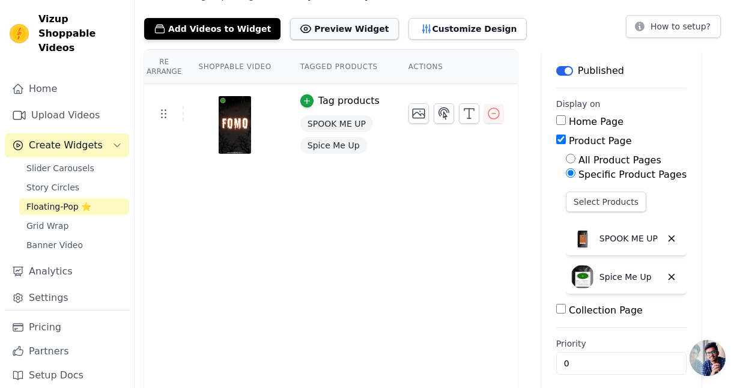
click at [344, 30] on button "Preview Widget" at bounding box center [344, 29] width 108 height 22
click at [58, 220] on span "Grid Wrap" at bounding box center [47, 226] width 42 height 12
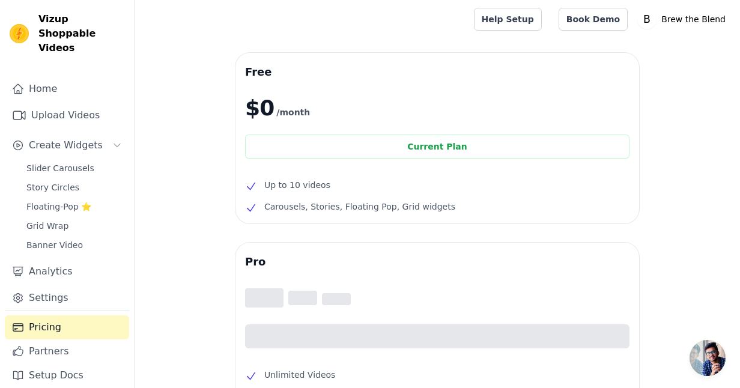
scroll to position [156, 0]
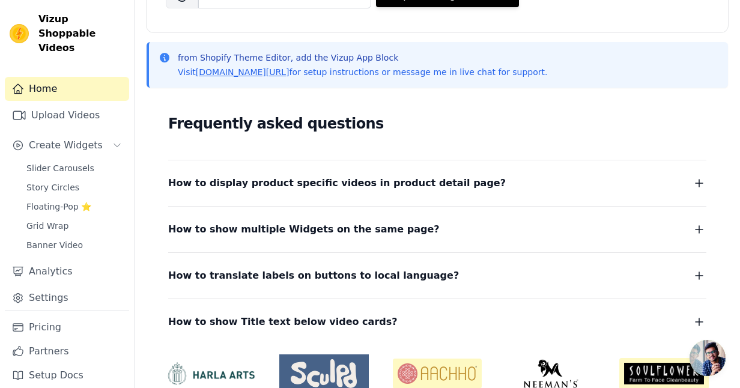
scroll to position [286, 0]
